Goal: Task Accomplishment & Management: Manage account settings

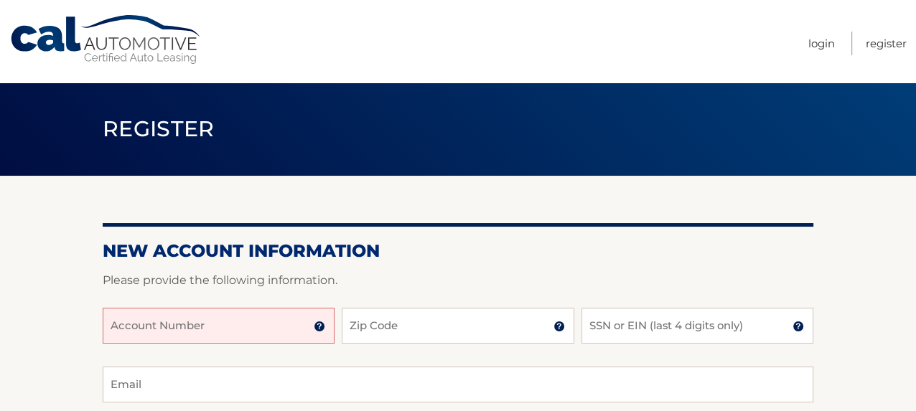
click at [229, 335] on input "Account Number" at bounding box center [219, 326] width 232 height 36
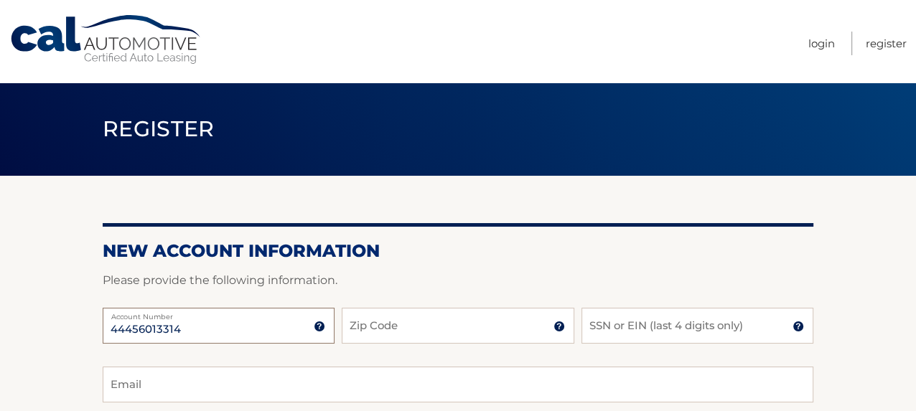
type input "44456013314"
click at [455, 324] on input "Zip Code" at bounding box center [458, 326] width 232 height 36
type input "08628"
click at [621, 333] on input "SSN or EIN (last 4 digits only)" at bounding box center [698, 326] width 232 height 36
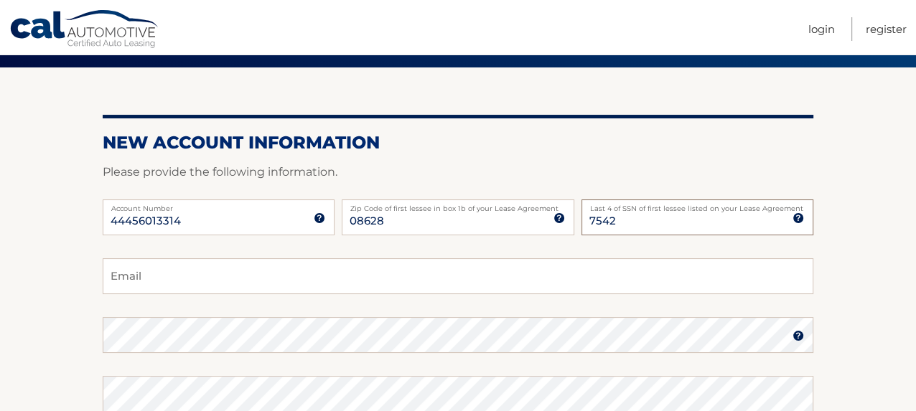
scroll to position [113, 0]
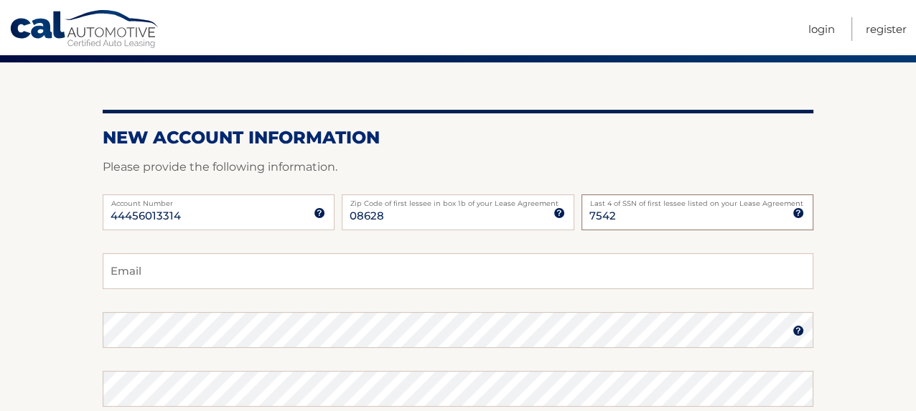
type input "7542"
click at [160, 277] on input "Email" at bounding box center [458, 271] width 711 height 36
type input "bigjeans104@yahoo.com"
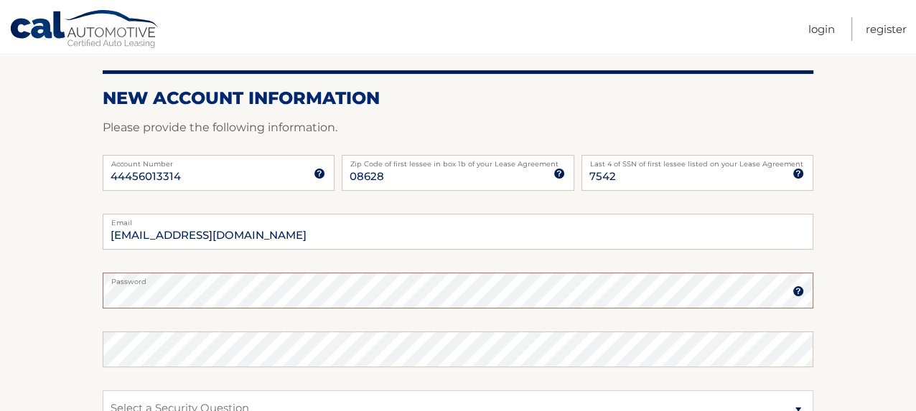
scroll to position [205, 0]
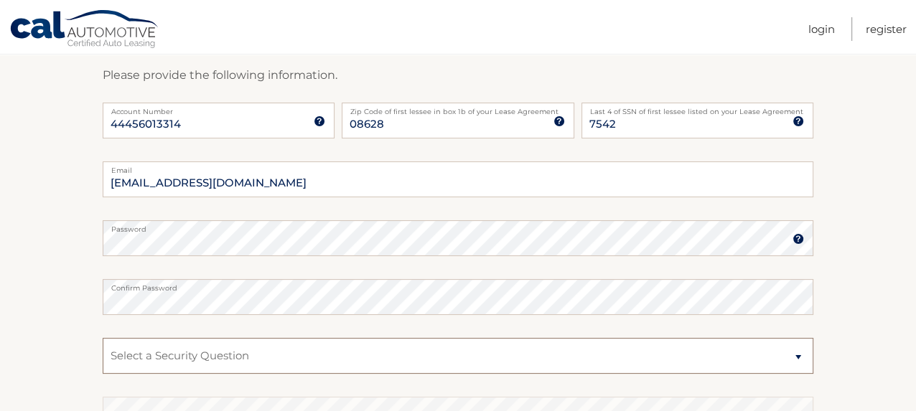
click at [124, 352] on select "Select a Security Question What was the name of your elementary school? What is…" at bounding box center [458, 356] width 711 height 36
select select "2"
click at [103, 338] on select "Select a Security Question What was the name of your elementary school? What is…" at bounding box center [458, 356] width 711 height 36
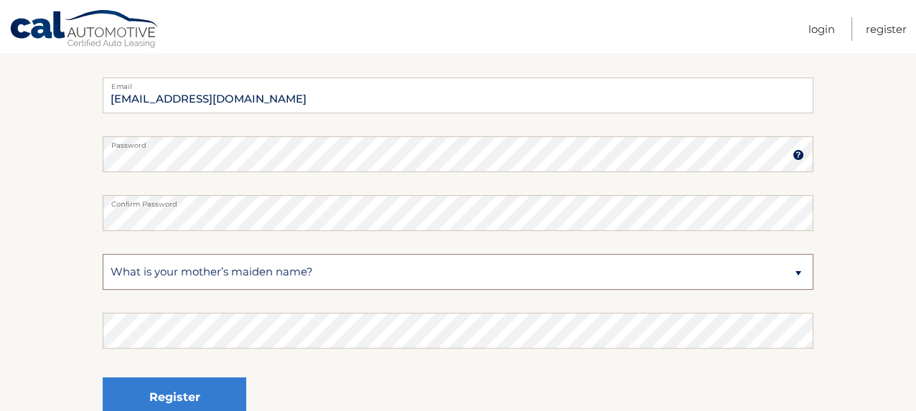
scroll to position [308, 0]
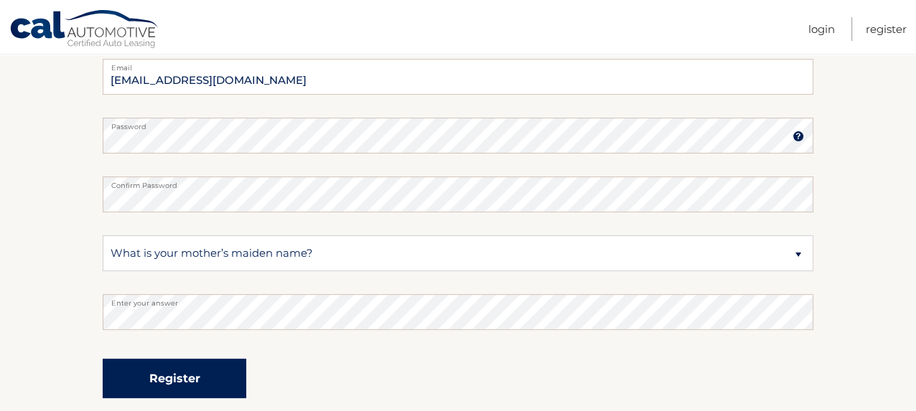
click at [158, 377] on button "Register" at bounding box center [175, 378] width 144 height 39
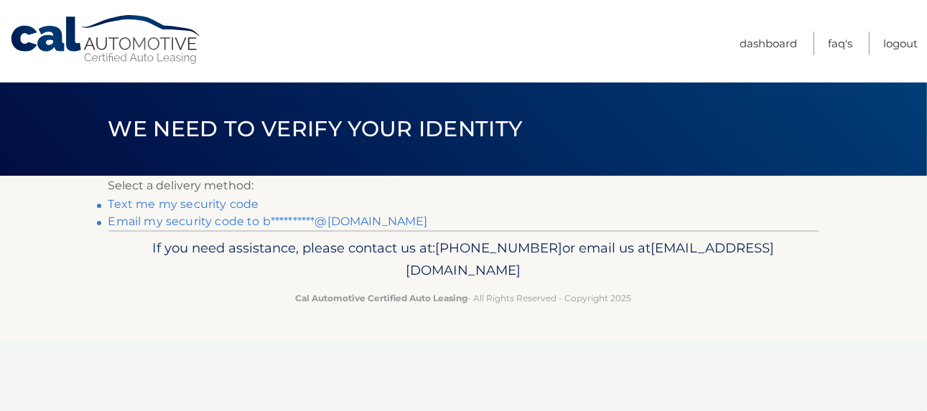
click at [206, 223] on link "**********" at bounding box center [268, 222] width 320 height 14
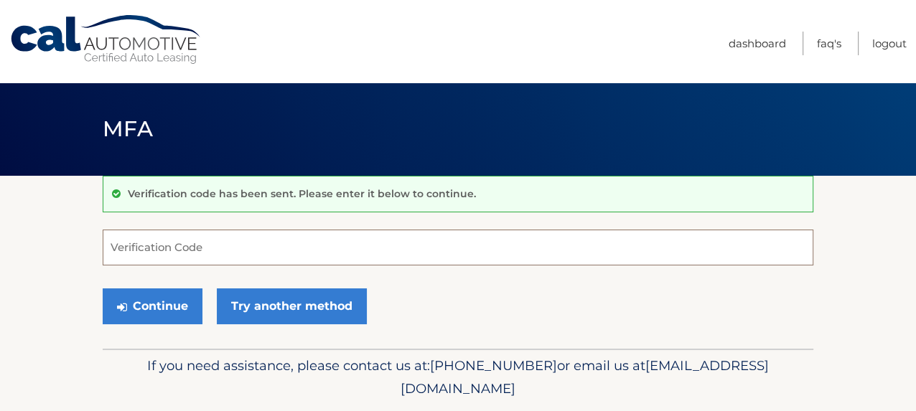
drag, startPoint x: 140, startPoint y: 244, endPoint x: 212, endPoint y: 245, distance: 71.8
click at [144, 245] on input "Verification Code" at bounding box center [458, 248] width 711 height 36
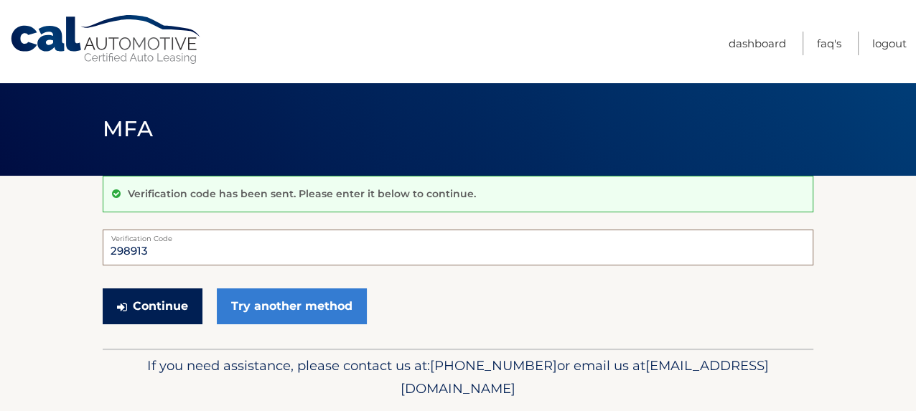
type input "298913"
click at [149, 304] on button "Continue" at bounding box center [153, 307] width 100 height 36
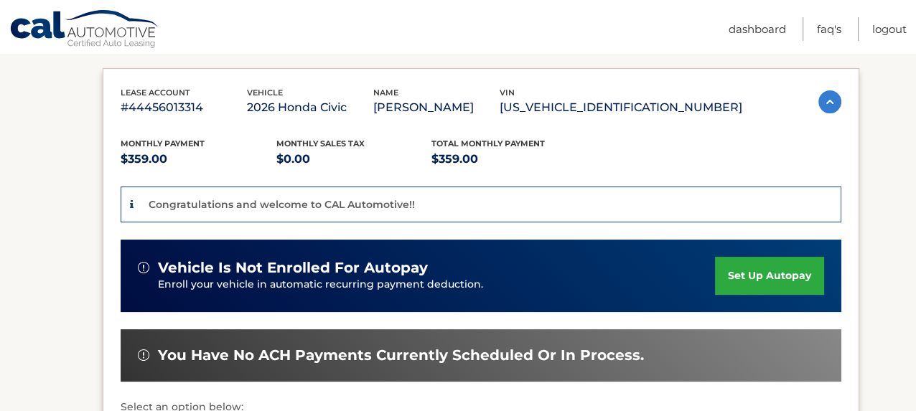
scroll to position [230, 0]
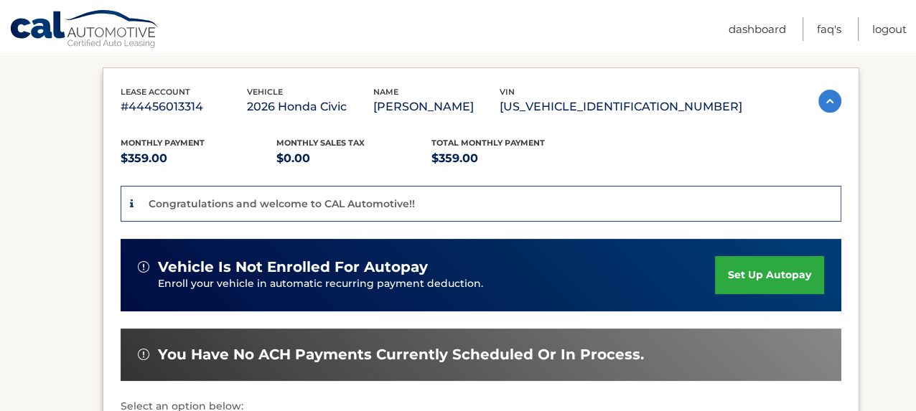
click at [743, 279] on link "set up autopay" at bounding box center [769, 275] width 109 height 38
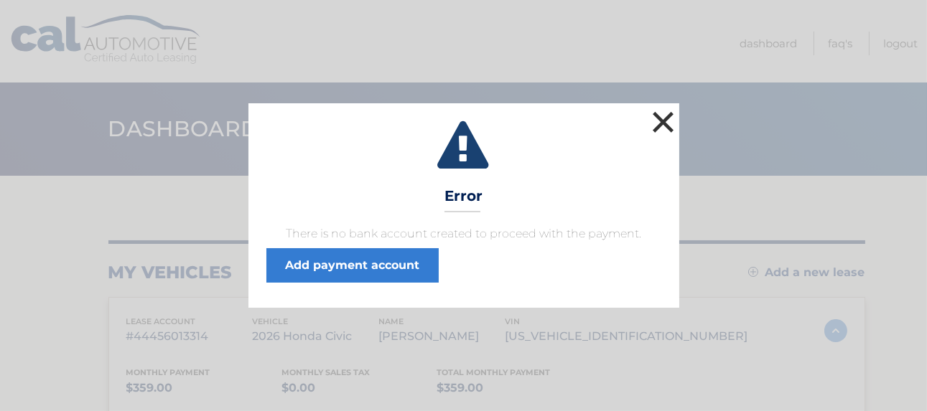
click at [656, 118] on button "×" at bounding box center [663, 122] width 29 height 29
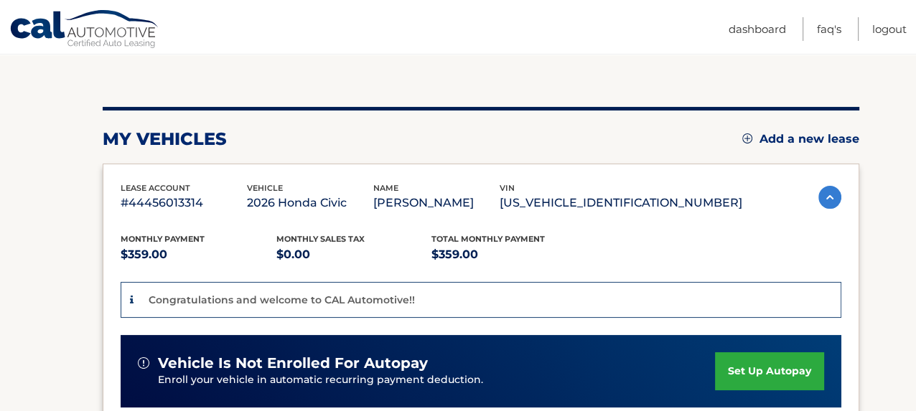
scroll to position [234, 0]
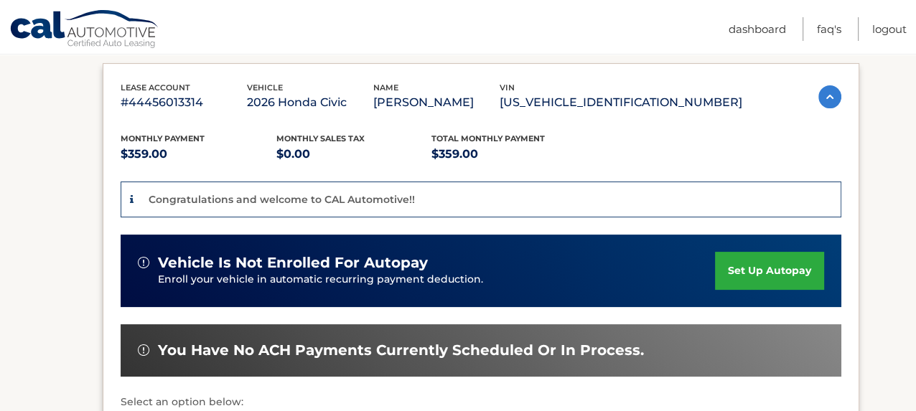
click at [780, 265] on link "set up autopay" at bounding box center [769, 271] width 109 height 38
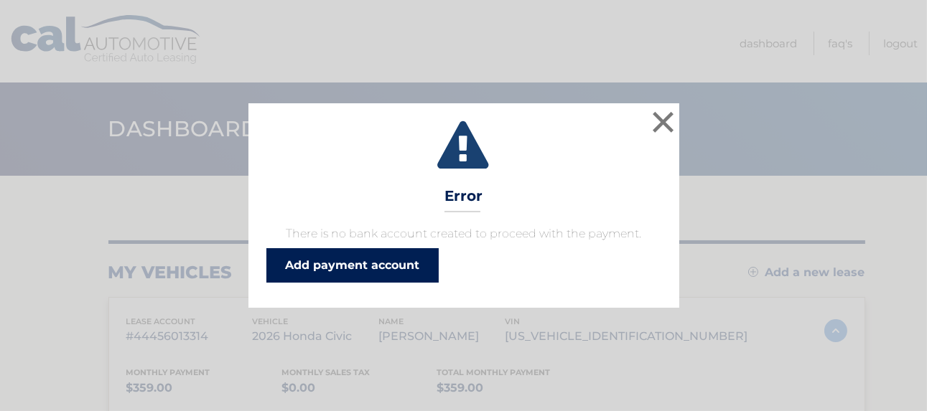
click at [355, 270] on link "Add payment account" at bounding box center [352, 265] width 172 height 34
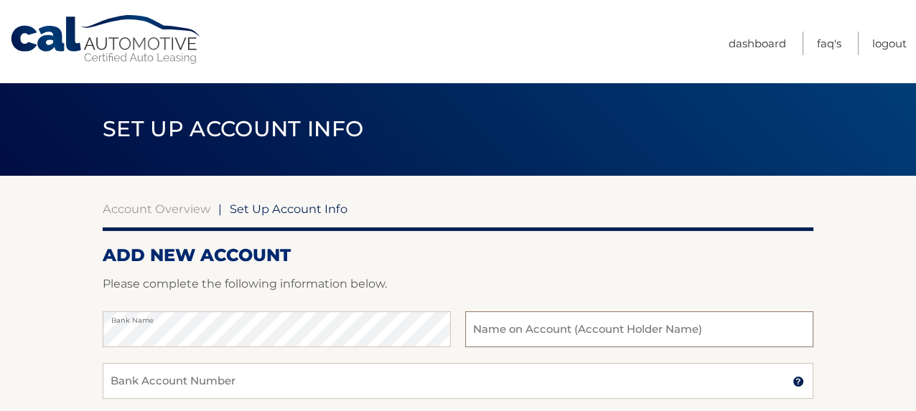
click at [518, 330] on input "text" at bounding box center [639, 330] width 348 height 36
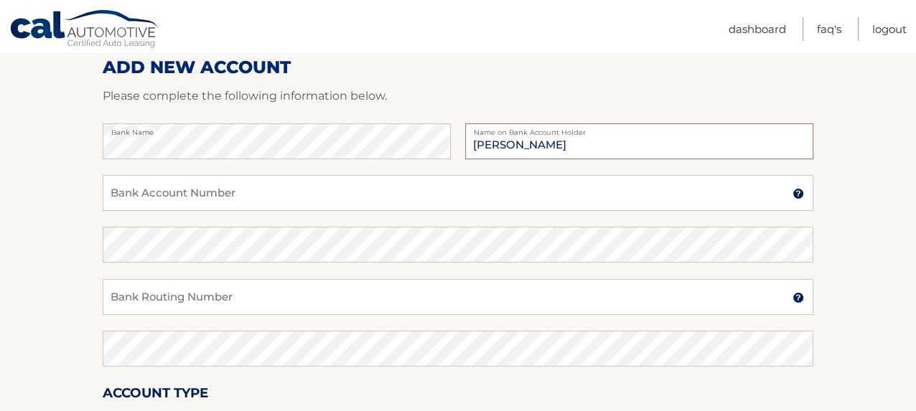
scroll to position [164, 0]
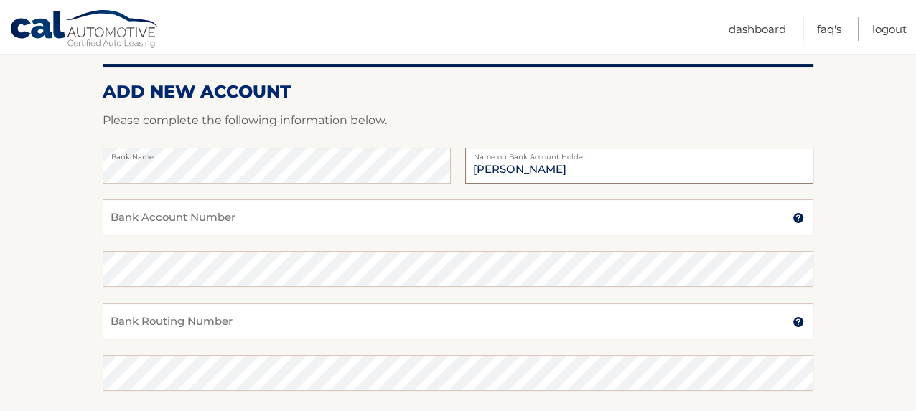
type input "john cleary"
click at [236, 221] on input "Bank Account Number" at bounding box center [458, 218] width 711 height 36
type input "5781410"
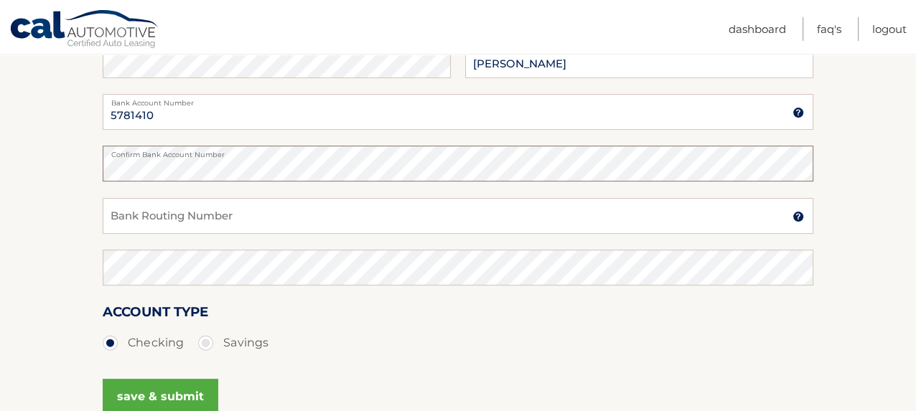
scroll to position [279, 0]
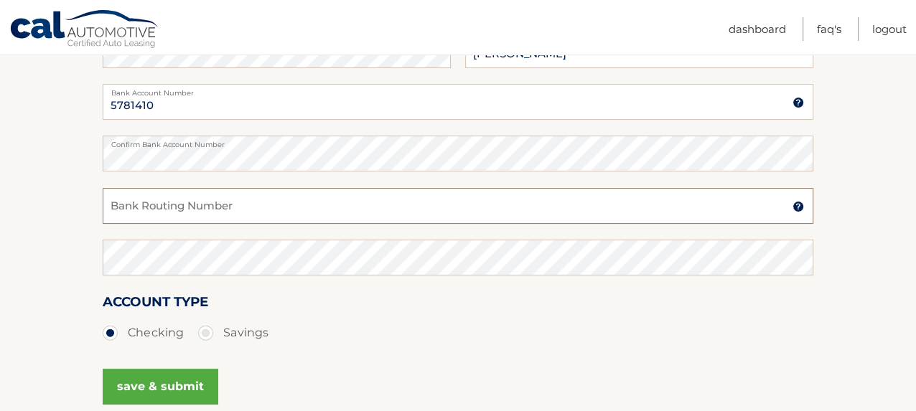
click at [270, 213] on input "Bank Routing Number" at bounding box center [458, 206] width 711 height 36
type input "231278614"
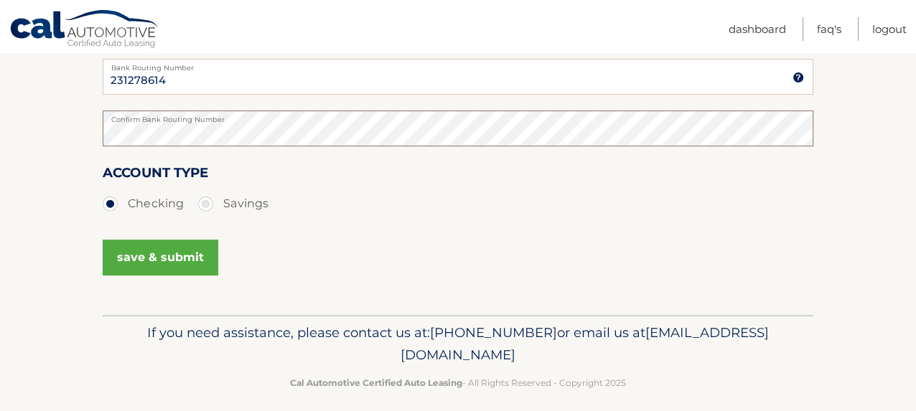
scroll to position [421, 0]
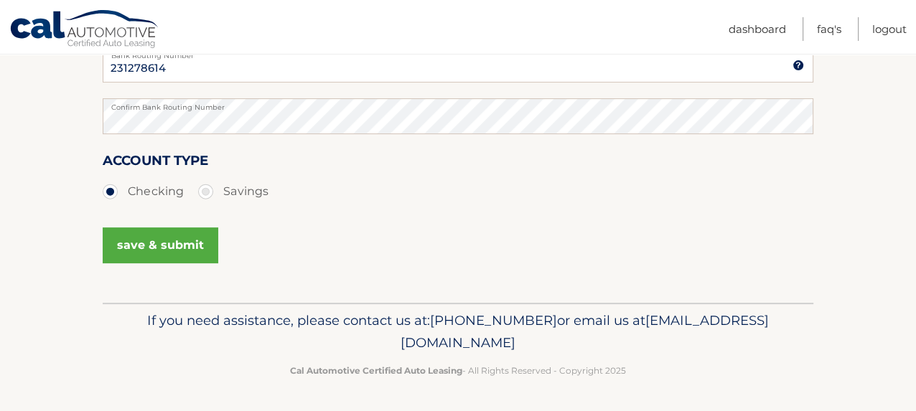
click at [166, 243] on button "save & submit" at bounding box center [161, 246] width 116 height 36
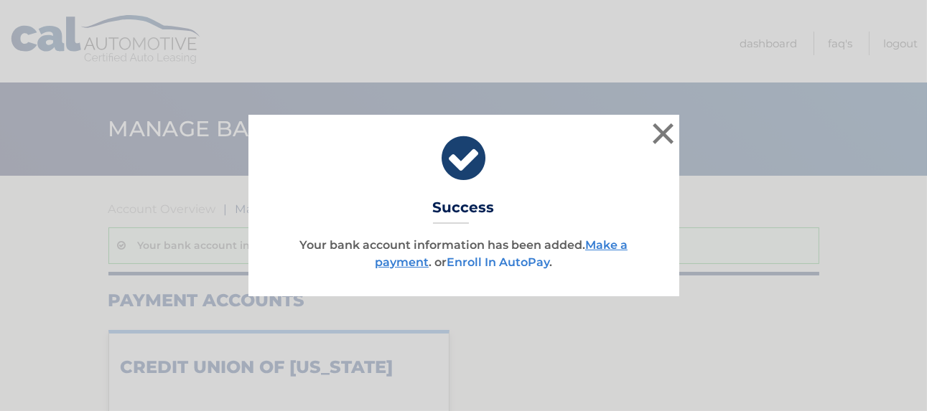
click at [514, 264] on link "Enroll In AutoPay" at bounding box center [498, 263] width 103 height 14
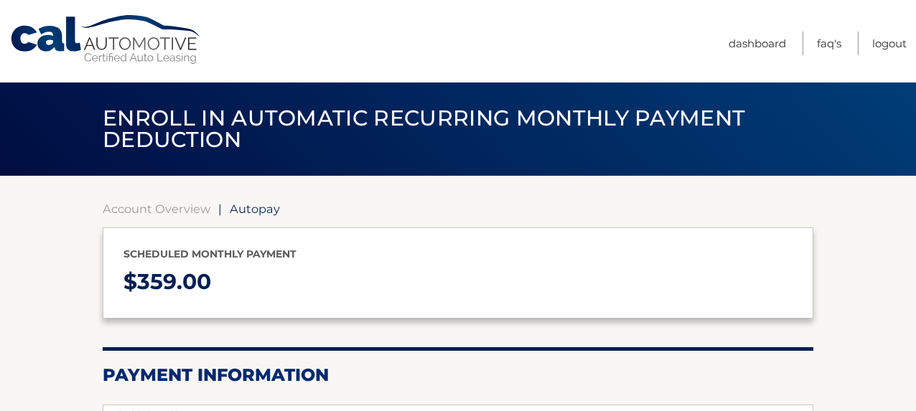
select select "ZTM2NmY3NTItN2UzNS00M2ExLWFjOGQtOTFhNjNlNmMxODQ1"
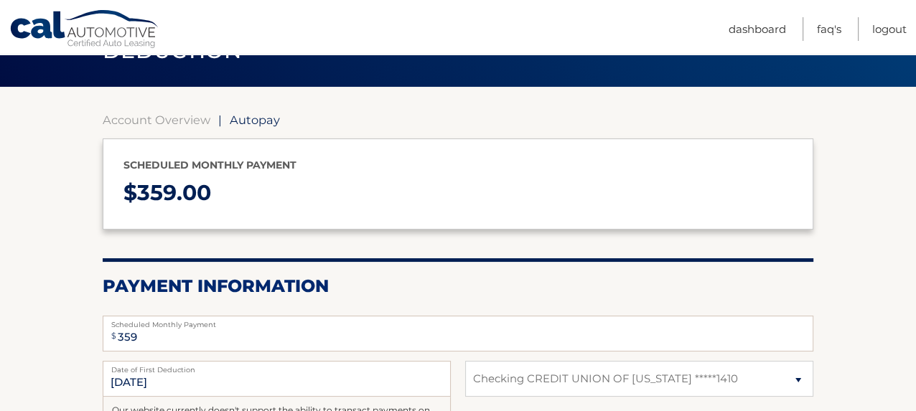
scroll to position [101, 0]
